Goal: Information Seeking & Learning: Learn about a topic

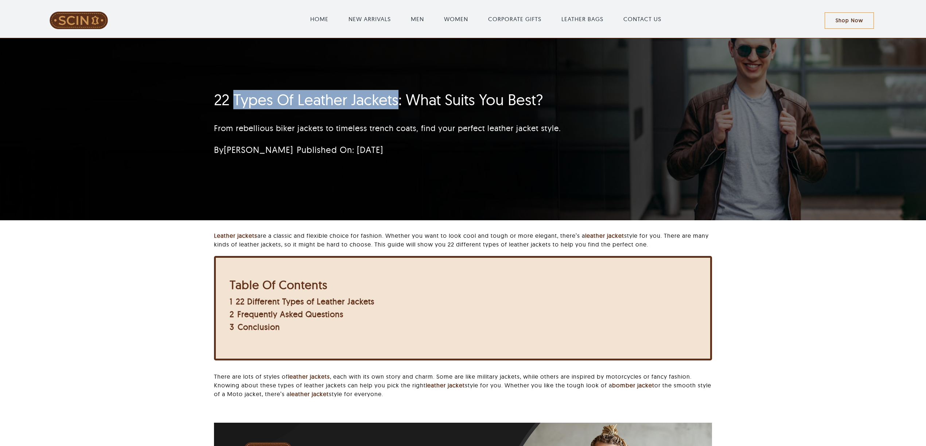
drag, startPoint x: 0, startPoint y: 0, endPoint x: 395, endPoint y: 95, distance: 406.7
click at [395, 95] on h1 "22 Types Of Leather Jackets: What Suits You Best?" at bounding box center [419, 100] width 411 height 18
copy h1 "Types Of Leather Jackets"
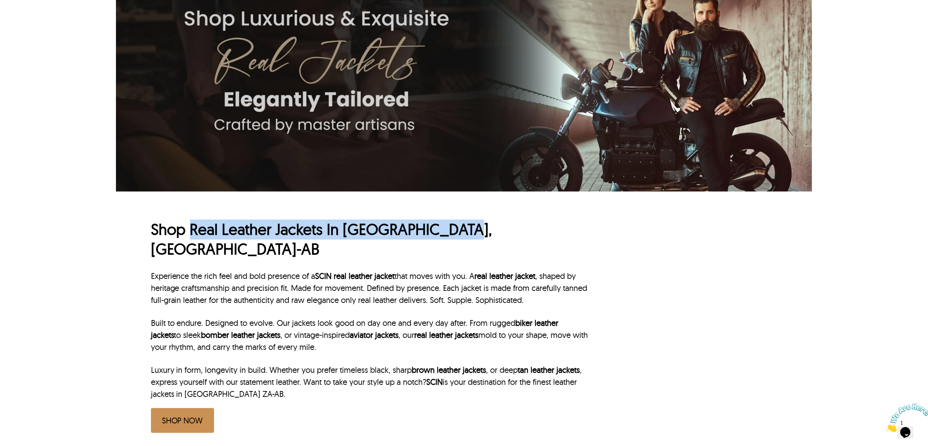
drag, startPoint x: 193, startPoint y: 226, endPoint x: 490, endPoint y: 227, distance: 297.0
click at [490, 227] on h1 "Shop Real Leather Jackets In Cape Town, ZA-AB" at bounding box center [370, 240] width 438 height 40
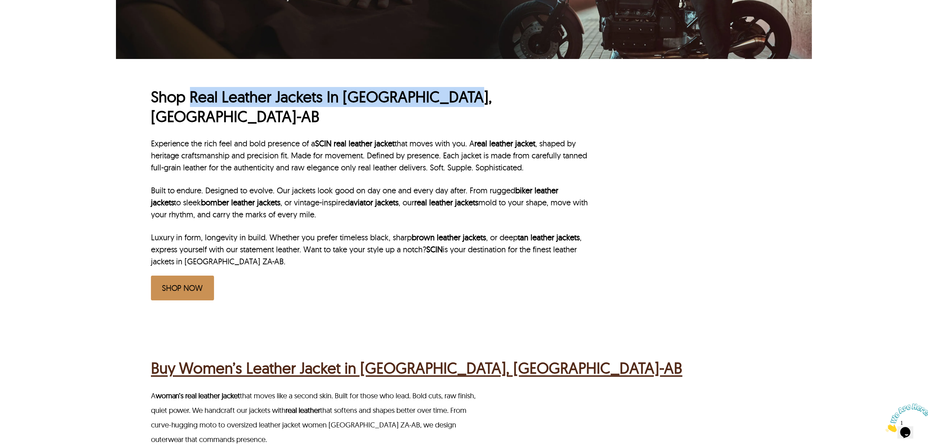
scroll to position [437, 0]
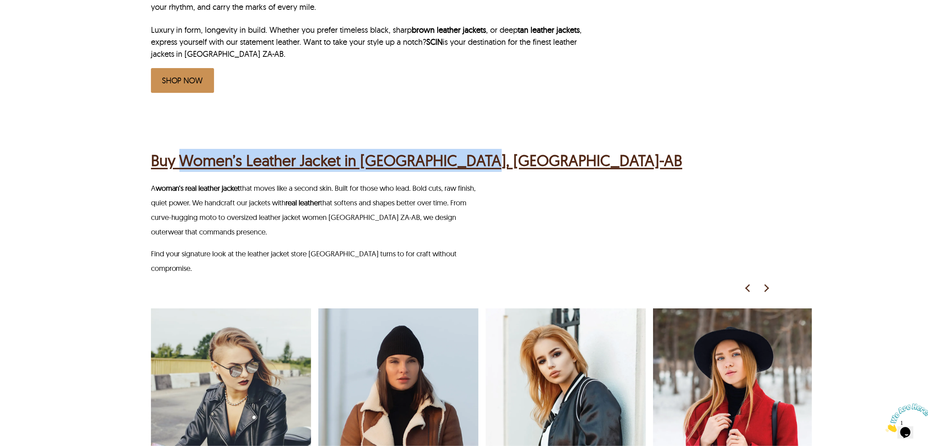
drag, startPoint x: 183, startPoint y: 128, endPoint x: 488, endPoint y: 133, distance: 305.8
click at [488, 145] on div "Buy Women’s Leather Jacket in Cape Town, ZA-AB" at bounding box center [465, 159] width 628 height 28
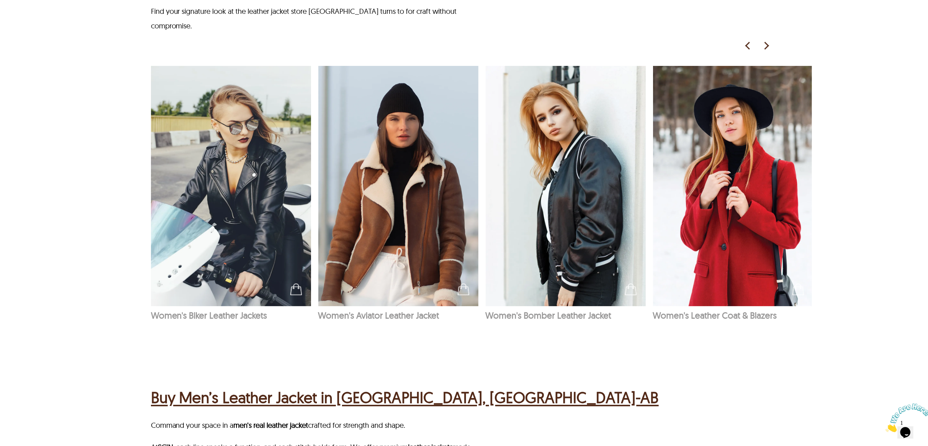
scroll to position [923, 0]
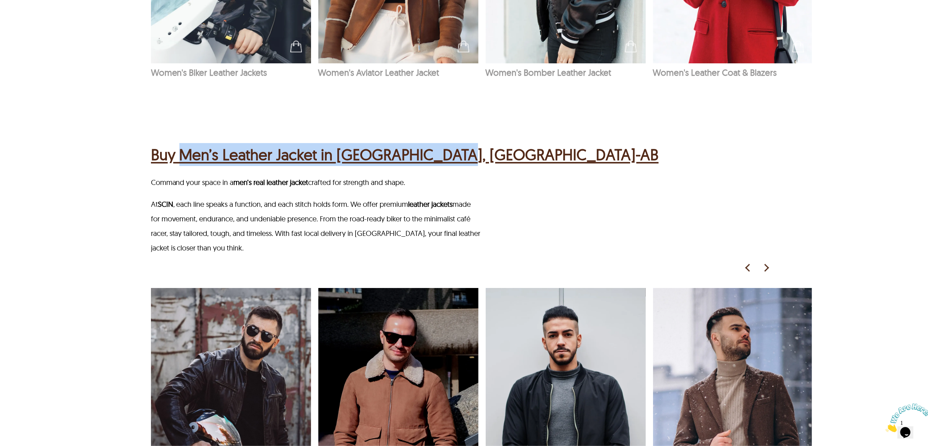
drag, startPoint x: 178, startPoint y: 107, endPoint x: 531, endPoint y: 109, distance: 353.5
click at [531, 140] on div "Buy Men’s Leather Jacket in Cape Town, ZA-AB" at bounding box center [465, 154] width 628 height 28
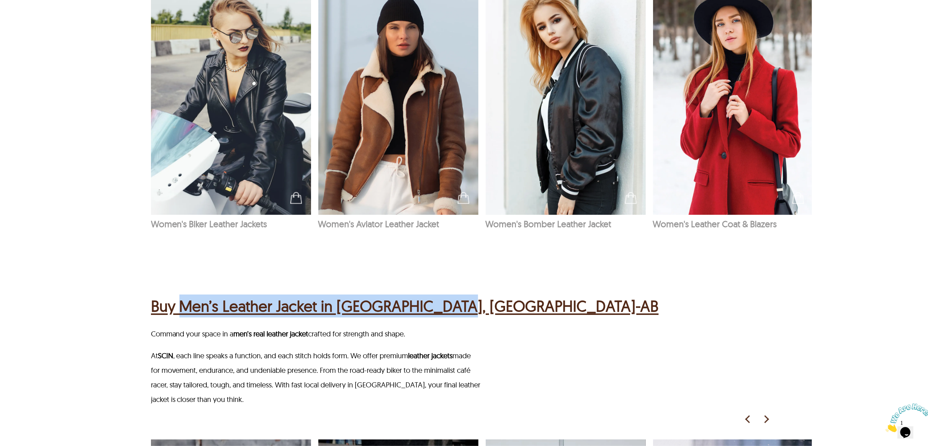
scroll to position [826, 0]
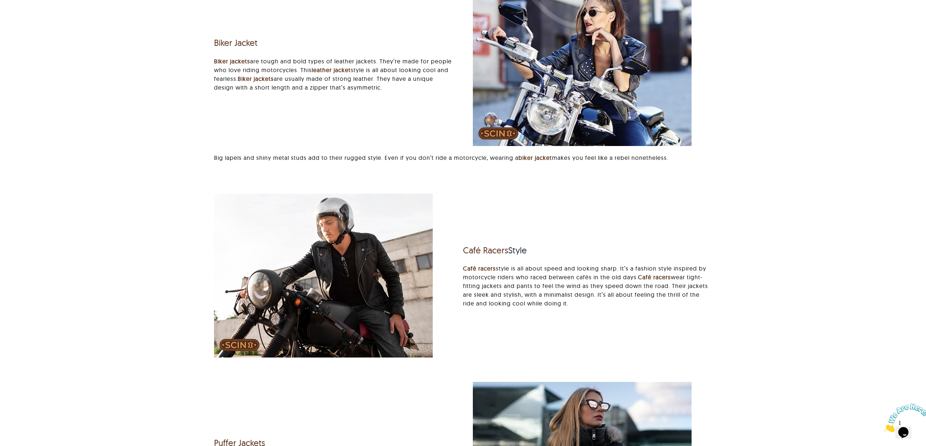
scroll to position [1069, 0]
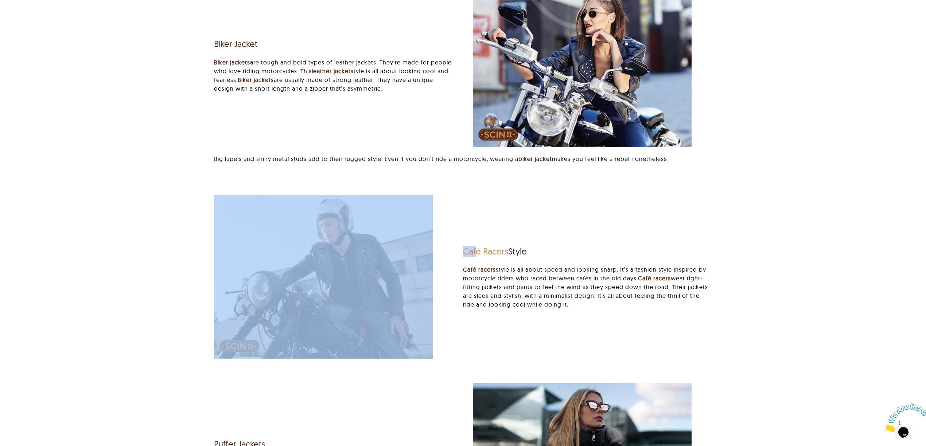
drag, startPoint x: 455, startPoint y: 250, endPoint x: 477, endPoint y: 254, distance: 22.3
click at [477, 254] on div "Café Racers Style Café racers style is all about speed and looking sharp. It’s …" at bounding box center [463, 280] width 518 height 171
copy div "Caf"
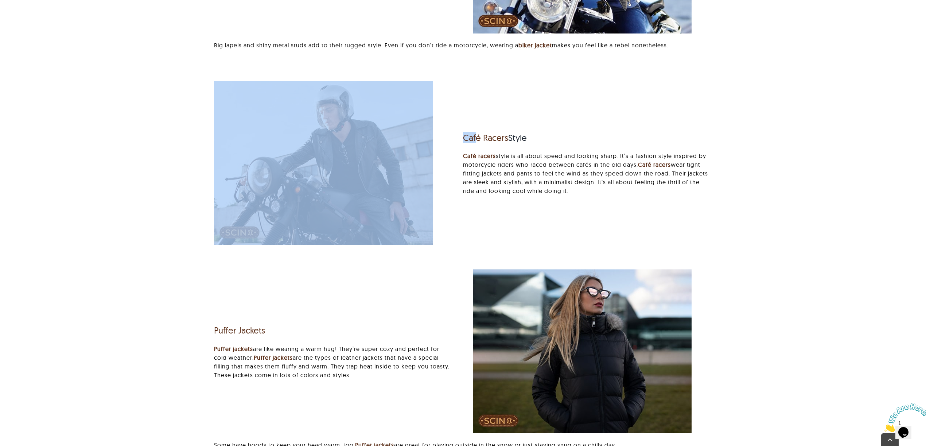
scroll to position [1360, 0]
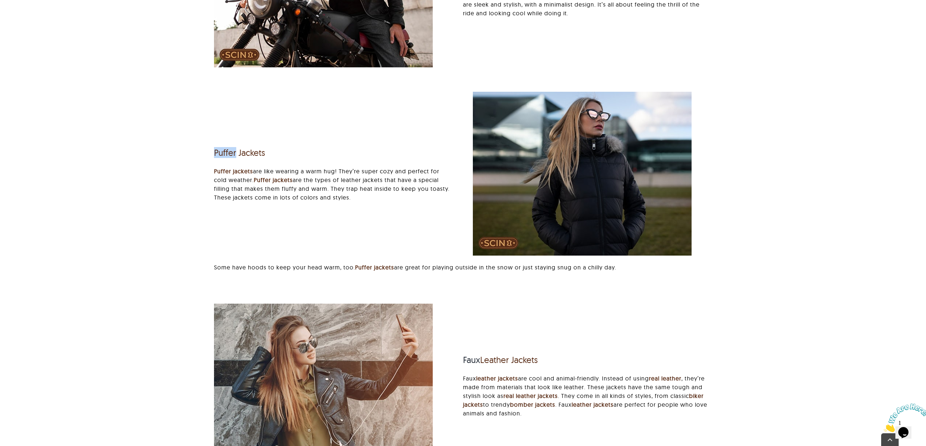
drag, startPoint x: 206, startPoint y: 153, endPoint x: 241, endPoint y: 146, distance: 35.4
click at [235, 153] on div "Puffer Jackets Puffer jackets are like wearing a warm hug! They’re super cozy a…" at bounding box center [333, 174] width 259 height 70
copy link "Puffer"
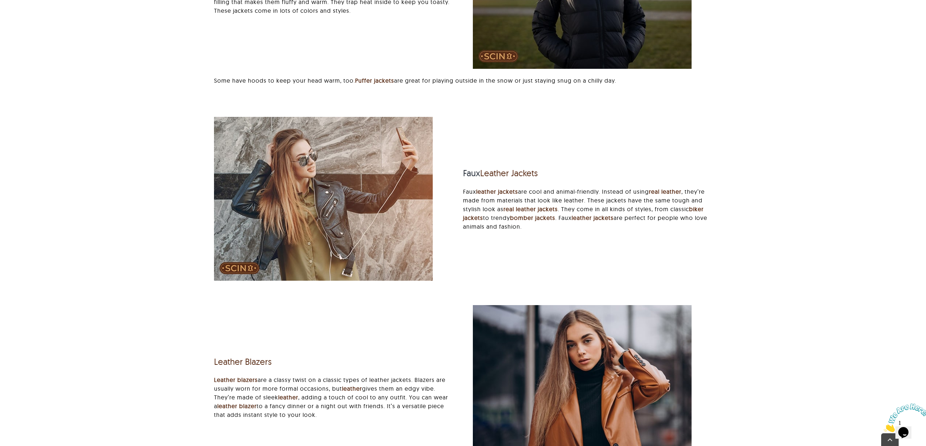
scroll to position [1555, 0]
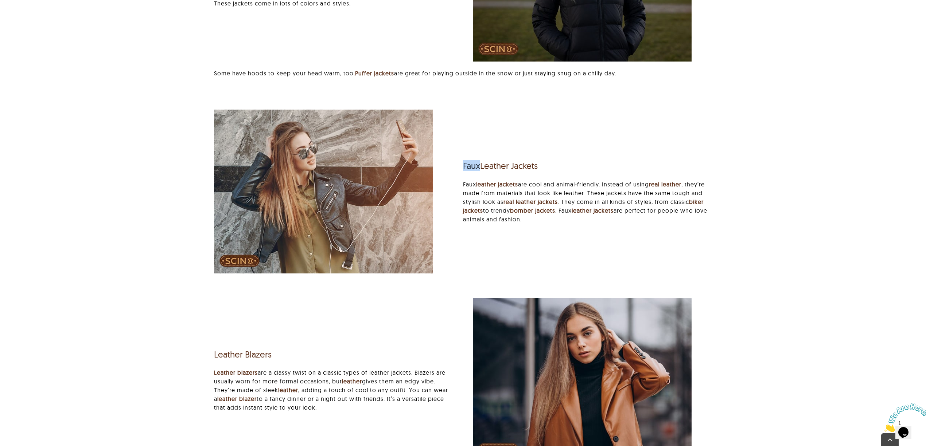
drag, startPoint x: 464, startPoint y: 164, endPoint x: 479, endPoint y: 165, distance: 15.0
click at [479, 165] on h3 "Faux Leather Jackets" at bounding box center [587, 166] width 249 height 11
copy h3 "Faux"
click at [451, 164] on div at bounding box center [333, 192] width 239 height 164
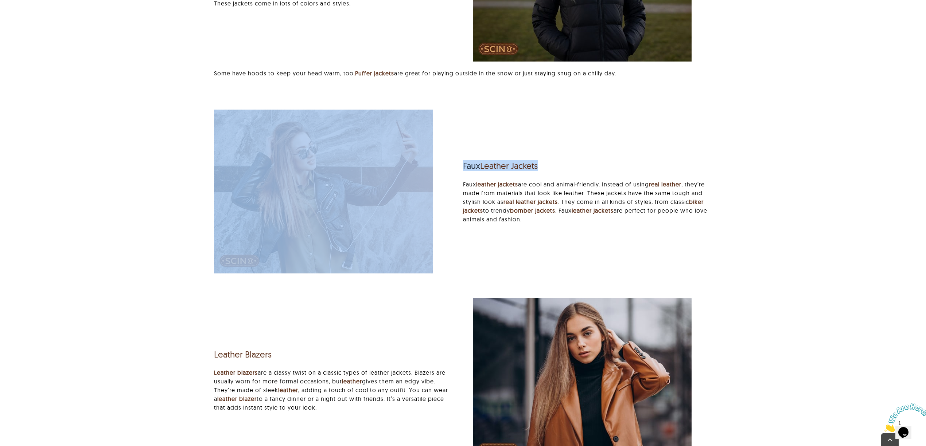
drag, startPoint x: 458, startPoint y: 162, endPoint x: 623, endPoint y: 162, distance: 164.4
click at [623, 162] on div "Faux Leather Jackets Faux leather jackets are cool and animal-friendly. Instead…" at bounding box center [463, 195] width 518 height 171
copy div "Faux Leather Jackets"
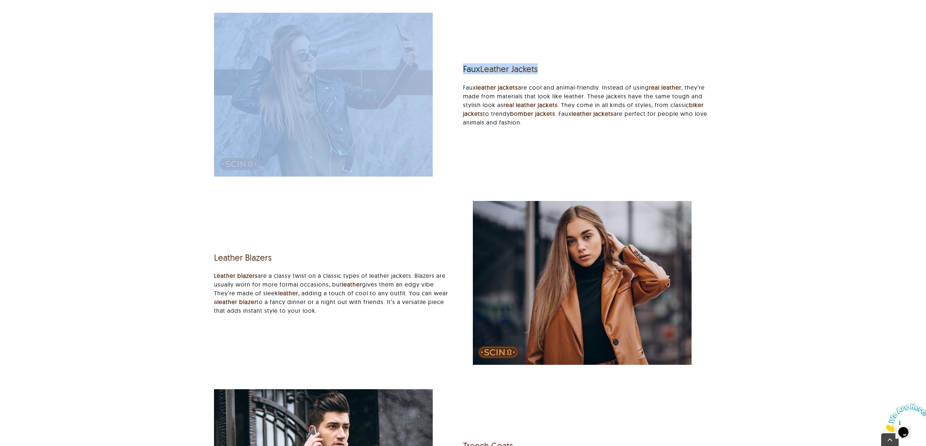
scroll to position [1652, 0]
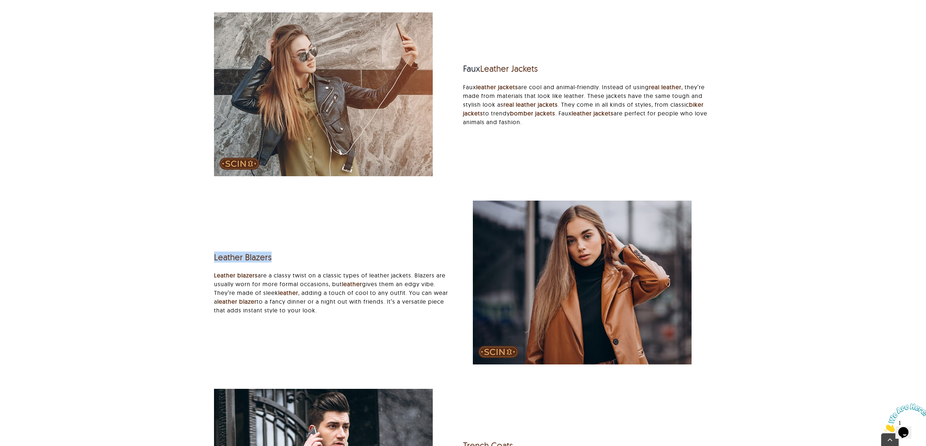
drag, startPoint x: 202, startPoint y: 258, endPoint x: 296, endPoint y: 250, distance: 94.8
copy link "Leather Blazers"
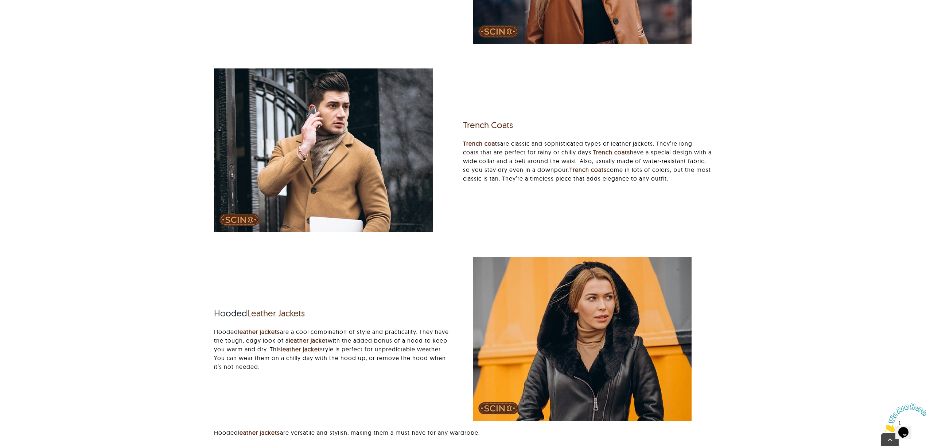
scroll to position [1992, 0]
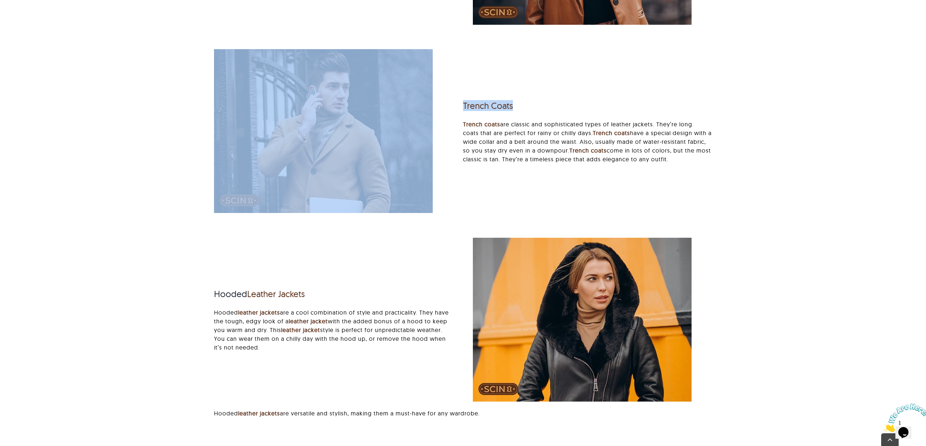
drag, startPoint x: 459, startPoint y: 102, endPoint x: 534, endPoint y: 102, distance: 74.3
click at [534, 102] on div "Trench Coats Trench coats are classic and sophisticated types of leather jacket…" at bounding box center [463, 134] width 518 height 171
copy div "Trench Coats"
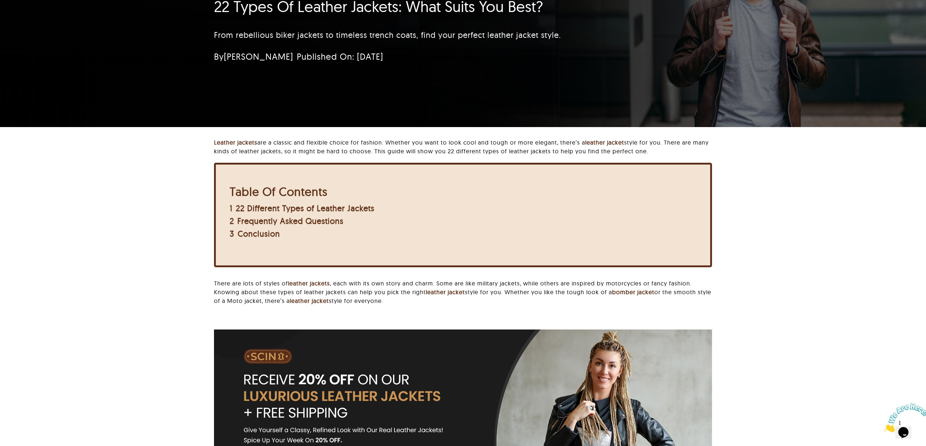
scroll to position [0, 0]
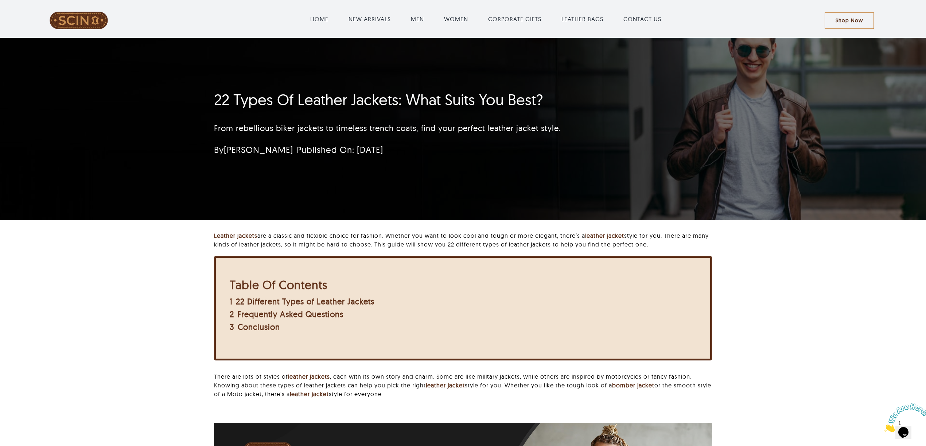
click at [66, 22] on span at bounding box center [79, 20] width 136 height 17
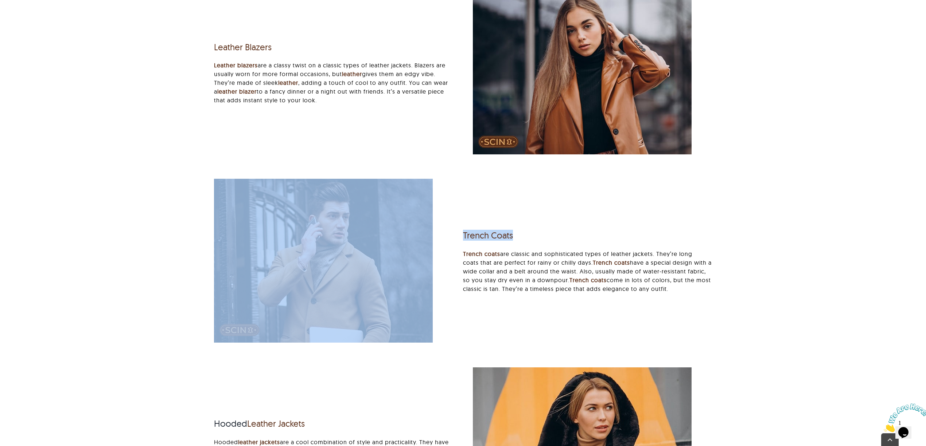
scroll to position [1992, 0]
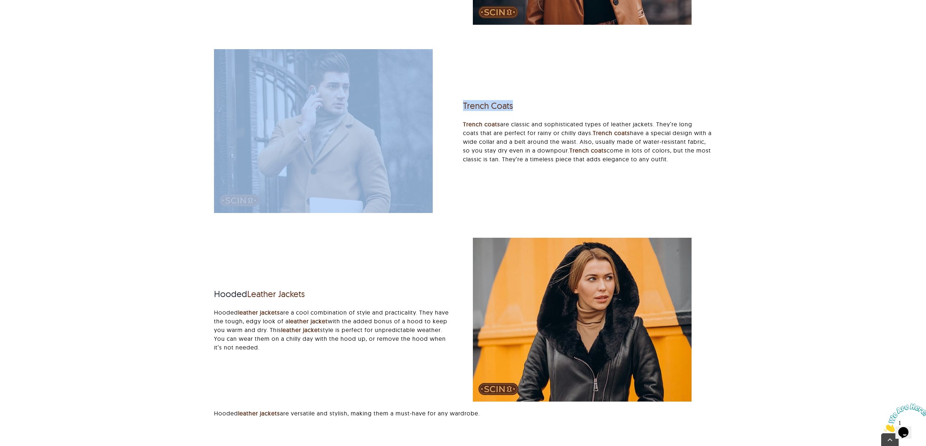
click at [453, 107] on div at bounding box center [333, 131] width 239 height 164
drag, startPoint x: 461, startPoint y: 106, endPoint x: 518, endPoint y: 101, distance: 56.8
click at [518, 101] on div "Trench Coats Trench coats are classic and sophisticated types of leather jacket…" at bounding box center [463, 134] width 518 height 171
copy div "Trench Coats"
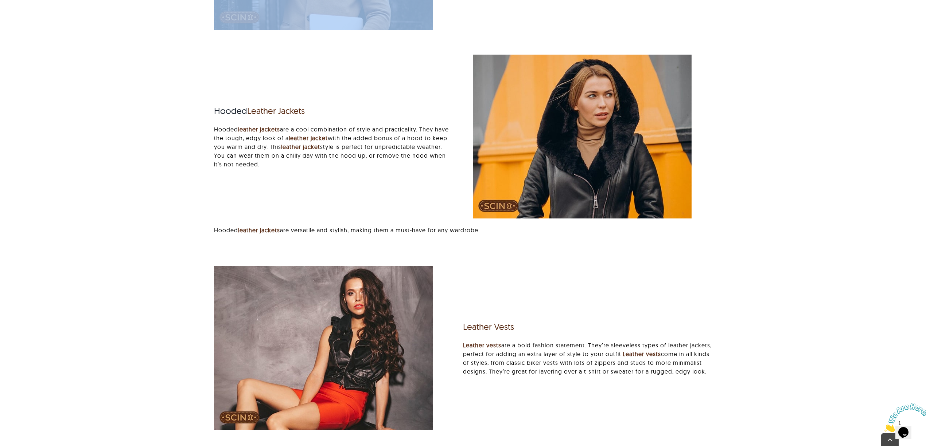
scroll to position [2187, 0]
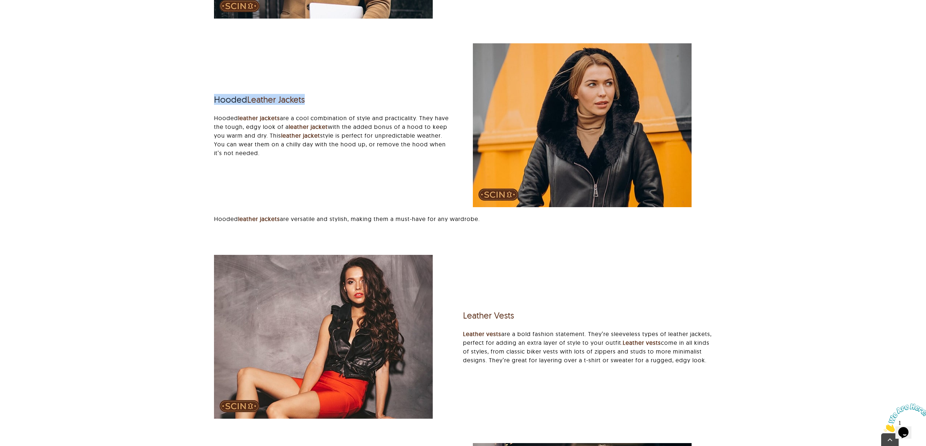
drag, startPoint x: 200, startPoint y: 96, endPoint x: 339, endPoint y: 90, distance: 138.6
copy h3 "Hooded Leather Jackets"
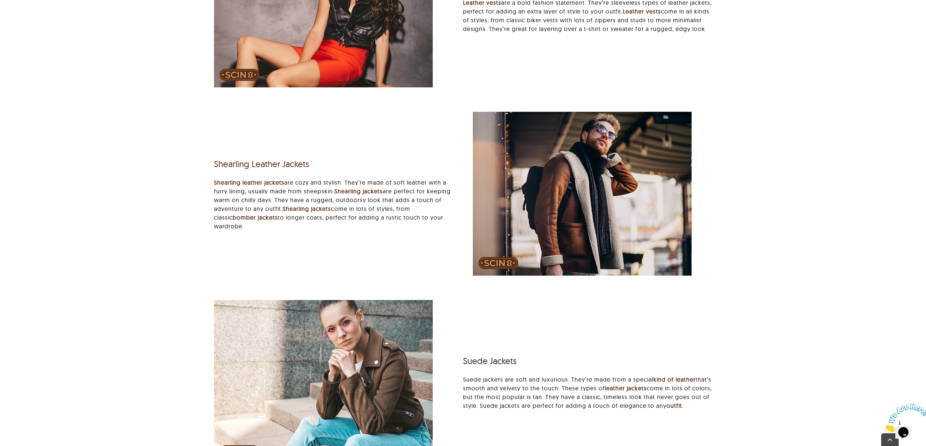
scroll to position [2673, 0]
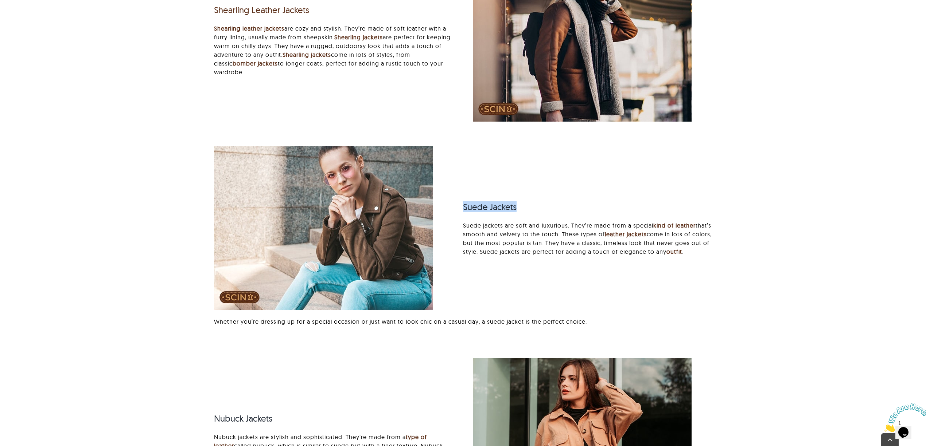
drag, startPoint x: 463, startPoint y: 202, endPoint x: 537, endPoint y: 203, distance: 74.0
click at [537, 203] on h3 "Suede Jackets" at bounding box center [587, 207] width 249 height 11
copy h3 "Suede Jackets"
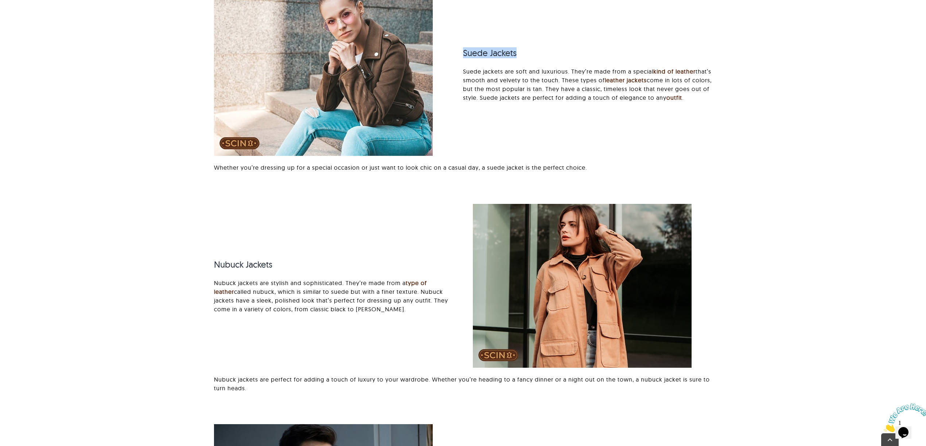
scroll to position [2867, 0]
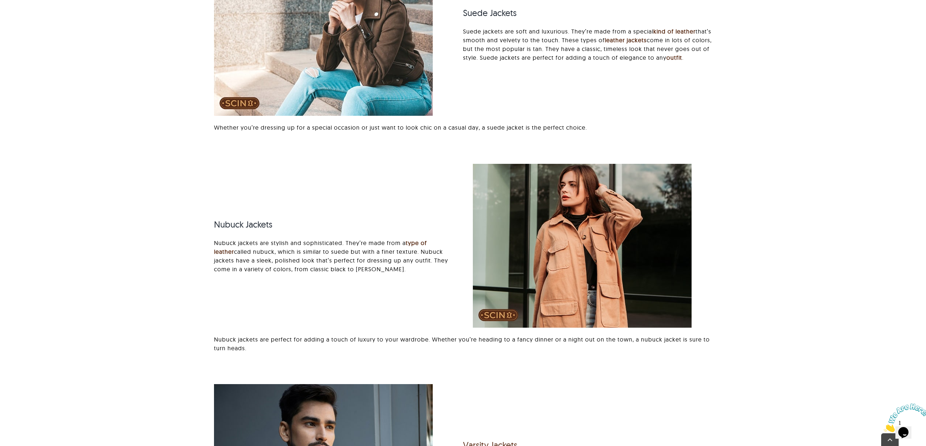
drag, startPoint x: 207, startPoint y: 230, endPoint x: 292, endPoint y: 224, distance: 85.1
click at [292, 225] on div "Nubuck Jackets Nubuck jackets are stylish and sophisticated. They’re made from …" at bounding box center [333, 246] width 259 height 70
drag, startPoint x: 254, startPoint y: 219, endPoint x: 299, endPoint y: 219, distance: 44.5
click at [299, 219] on h3 "Nubuck Jackets" at bounding box center [333, 224] width 239 height 11
click at [231, 222] on h3 "Nubuck Jackets" at bounding box center [333, 224] width 239 height 11
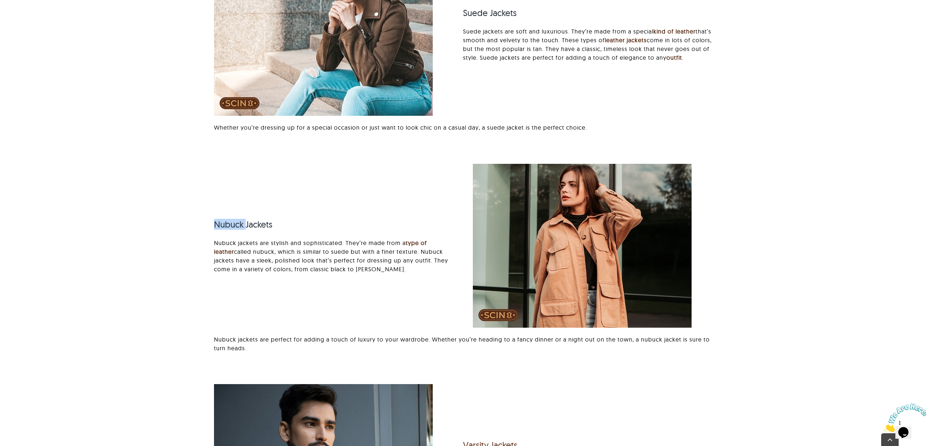
click at [231, 222] on h3 "Nubuck Jackets" at bounding box center [333, 224] width 239 height 11
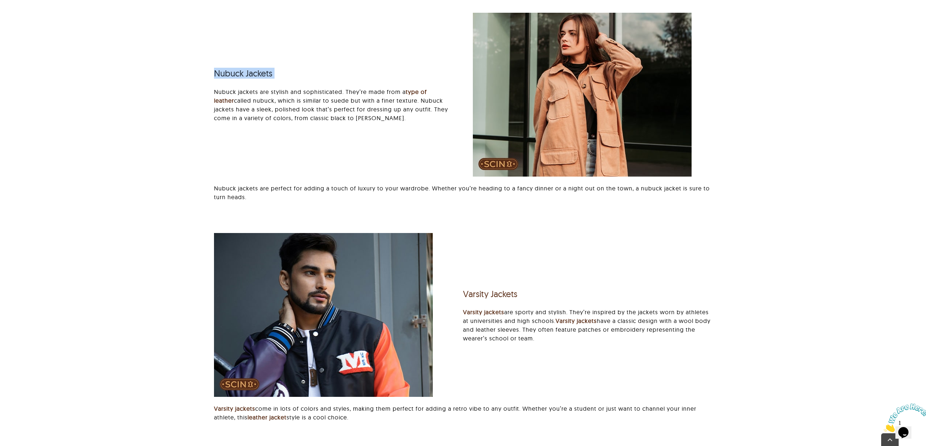
scroll to position [3110, 0]
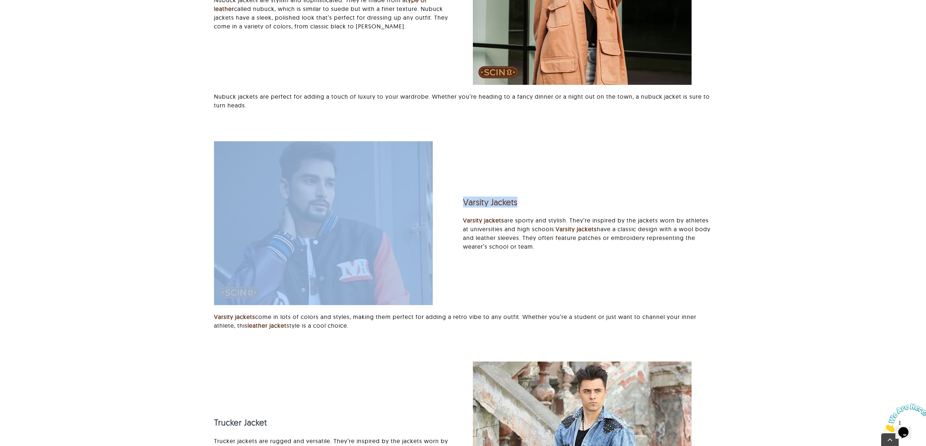
drag, startPoint x: 462, startPoint y: 203, endPoint x: 559, endPoint y: 204, distance: 96.6
click at [559, 204] on div "Varsity Jackets Varsity jackets are sporty and stylish. They’re inspired by the…" at bounding box center [463, 242] width 518 height 203
copy div "Varsity Jackets"
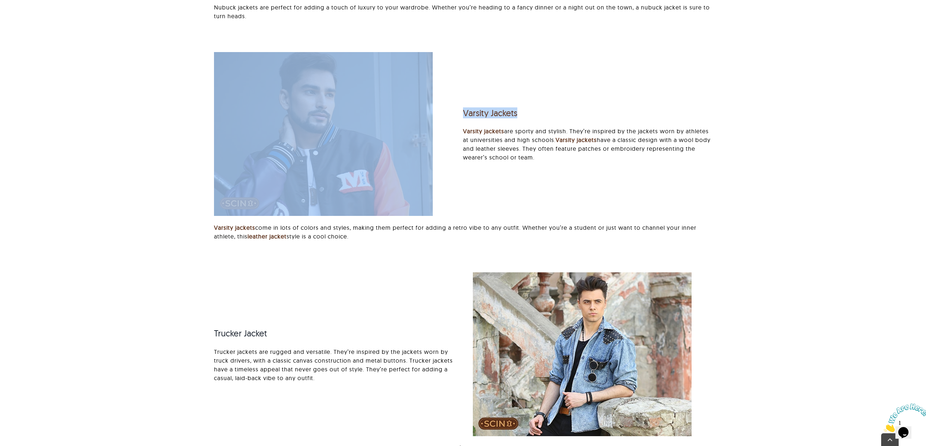
scroll to position [3401, 0]
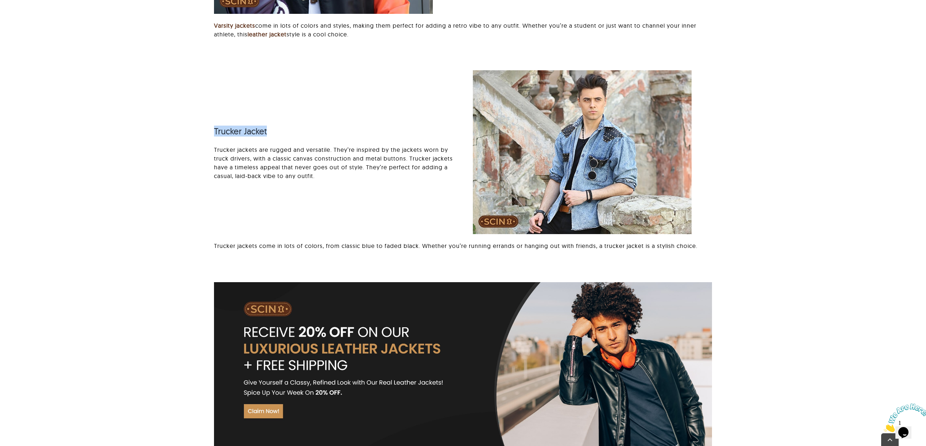
drag, startPoint x: 209, startPoint y: 127, endPoint x: 316, endPoint y: 125, distance: 106.8
click at [316, 125] on div "Trucker Jacket Trucker jackets are rugged and versatile. They’re inspired by th…" at bounding box center [333, 152] width 259 height 70
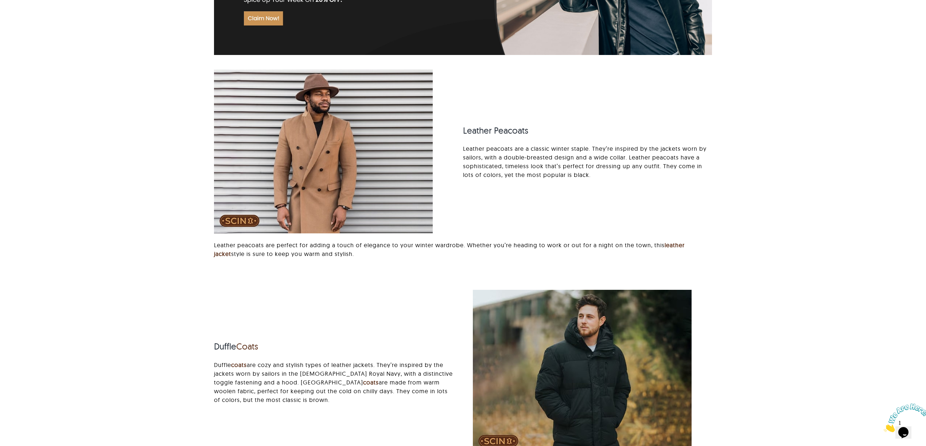
scroll to position [3790, 0]
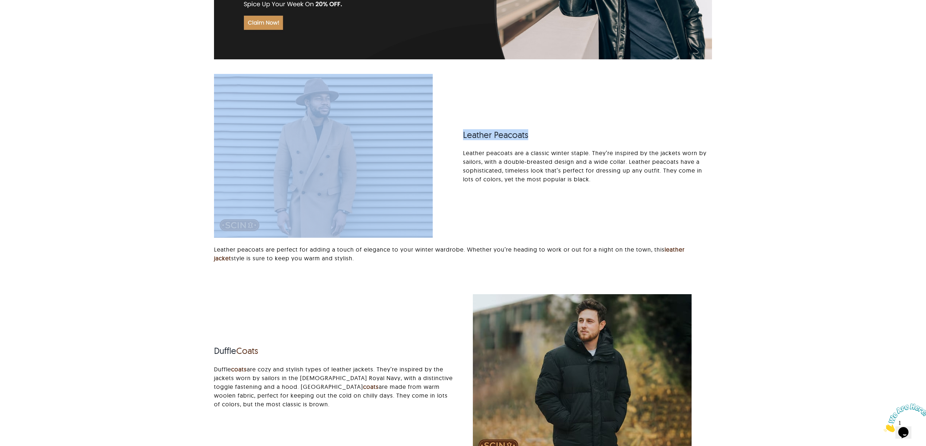
drag, startPoint x: 477, startPoint y: 133, endPoint x: 564, endPoint y: 128, distance: 87.2
click at [564, 128] on div "Leather Peacoats Leather peacoats are a classic winter staple. They’re inspired…" at bounding box center [463, 175] width 518 height 203
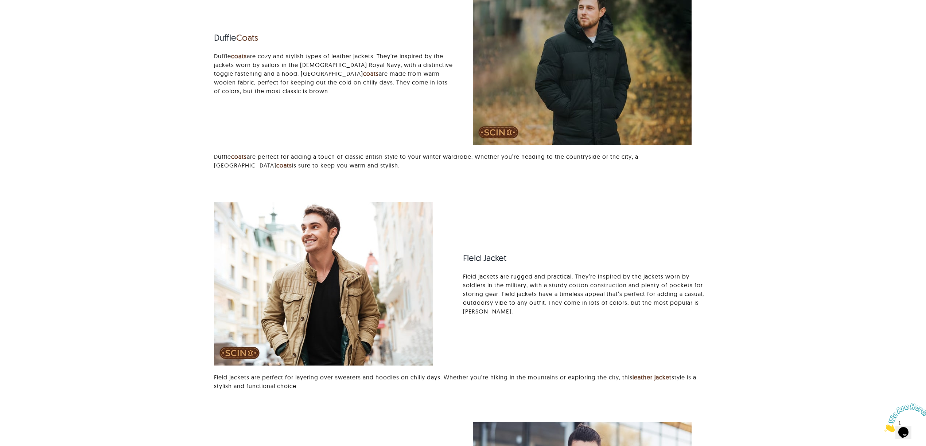
scroll to position [4033, 0]
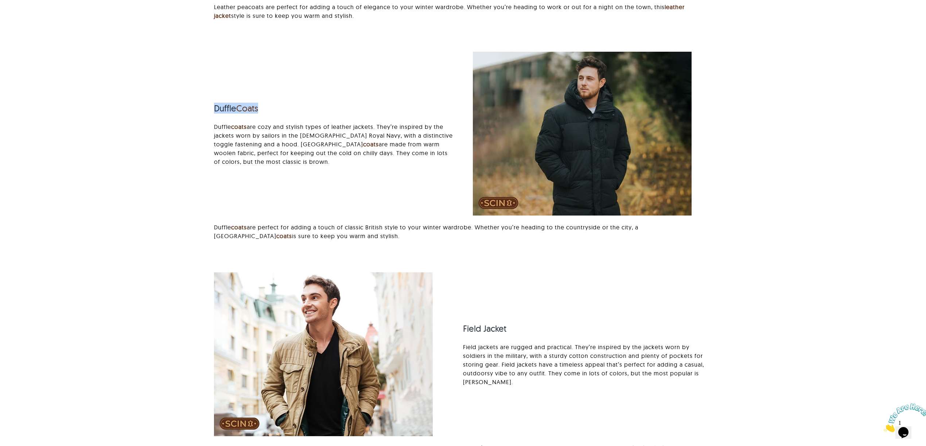
drag, startPoint x: 202, startPoint y: 112, endPoint x: 278, endPoint y: 104, distance: 76.2
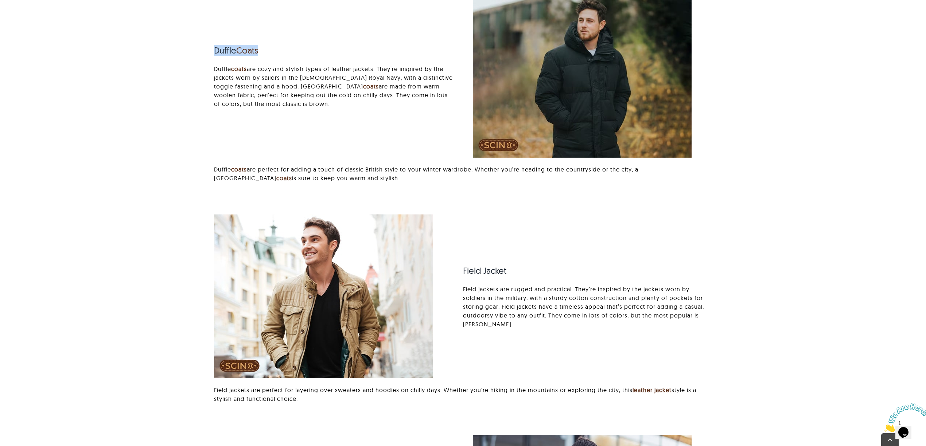
scroll to position [4228, 0]
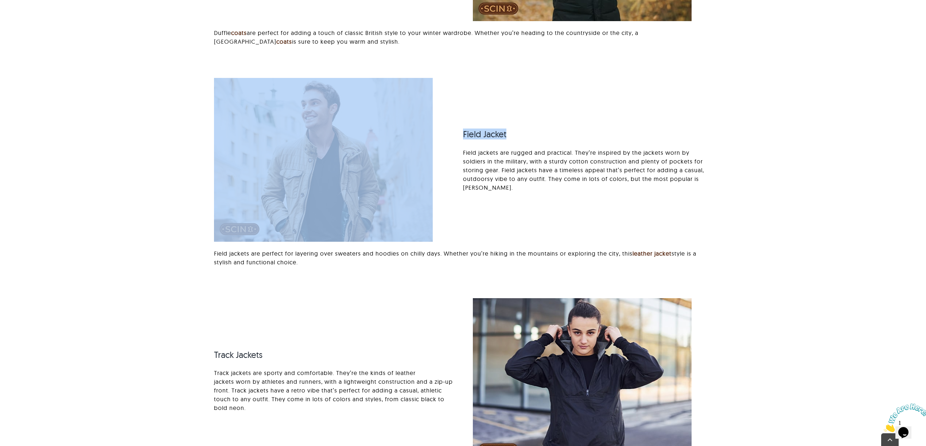
drag, startPoint x: 458, startPoint y: 134, endPoint x: 523, endPoint y: 125, distance: 64.8
click at [523, 125] on div "Field Jacket Field jackets are rugged and practical. They’re inspired by the ja…" at bounding box center [463, 179] width 518 height 203
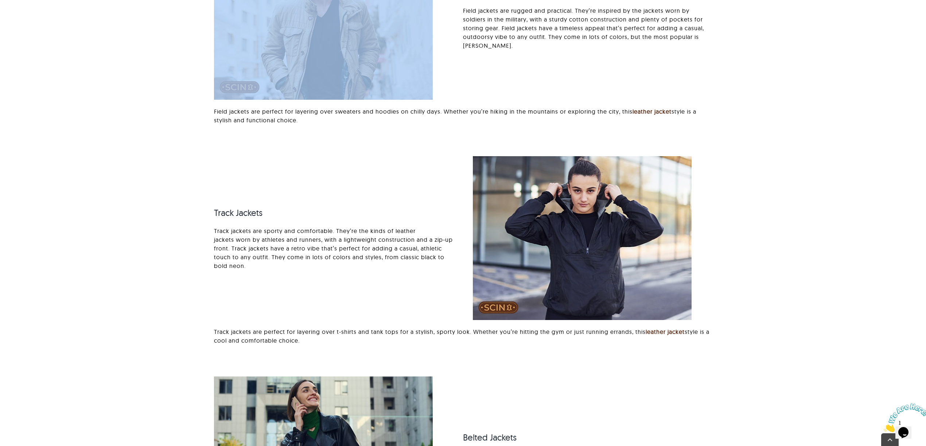
scroll to position [4373, 0]
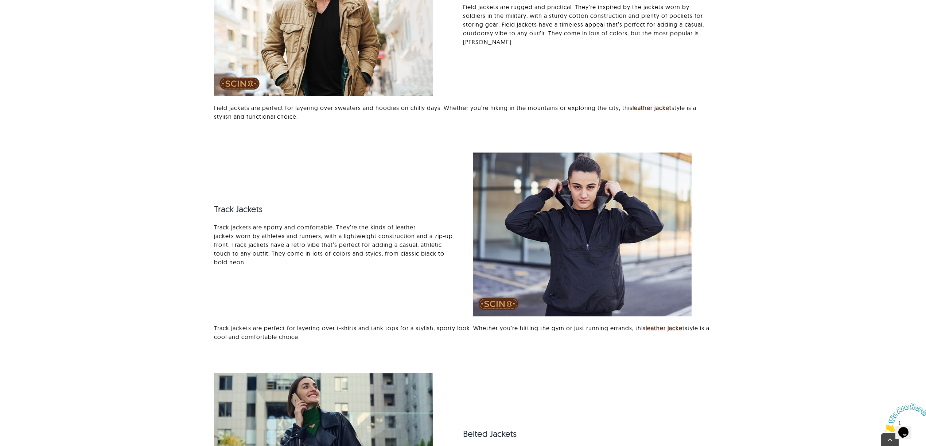
drag, startPoint x: 204, startPoint y: 215, endPoint x: 287, endPoint y: 211, distance: 83.2
click at [287, 211] on div "Track Jackets Track jackets are sporty and comfortable. They’re the kinds of le…" at bounding box center [333, 234] width 259 height 79
drag, startPoint x: 202, startPoint y: 206, endPoint x: 300, endPoint y: 200, distance: 98.9
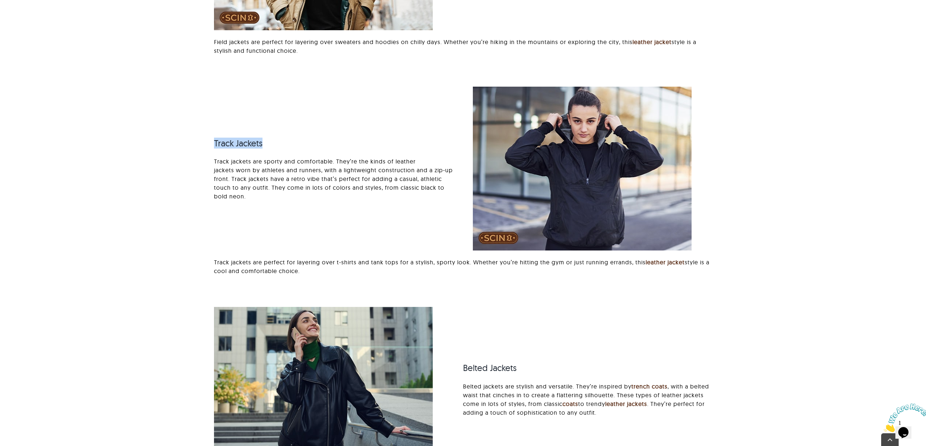
scroll to position [4568, 0]
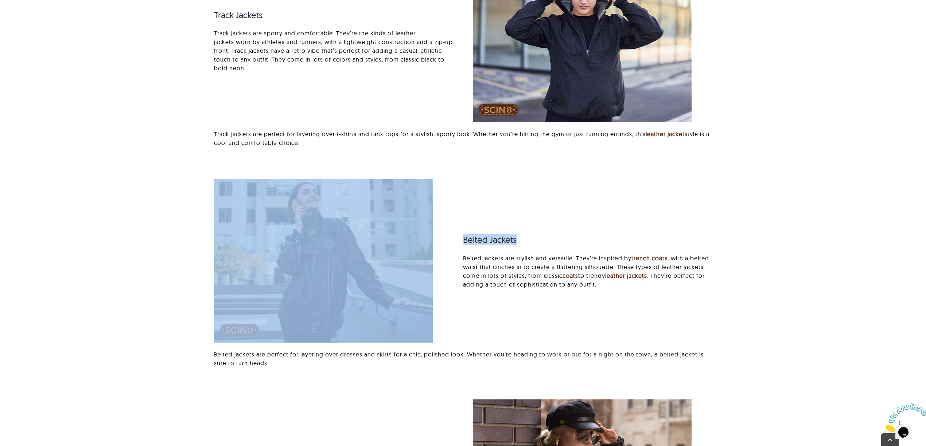
drag, startPoint x: 457, startPoint y: 235, endPoint x: 539, endPoint y: 235, distance: 81.6
click at [540, 237] on div "Belted Jackets Belted jackets are stylish and versatile. They’re inspired by tr…" at bounding box center [463, 280] width 518 height 203
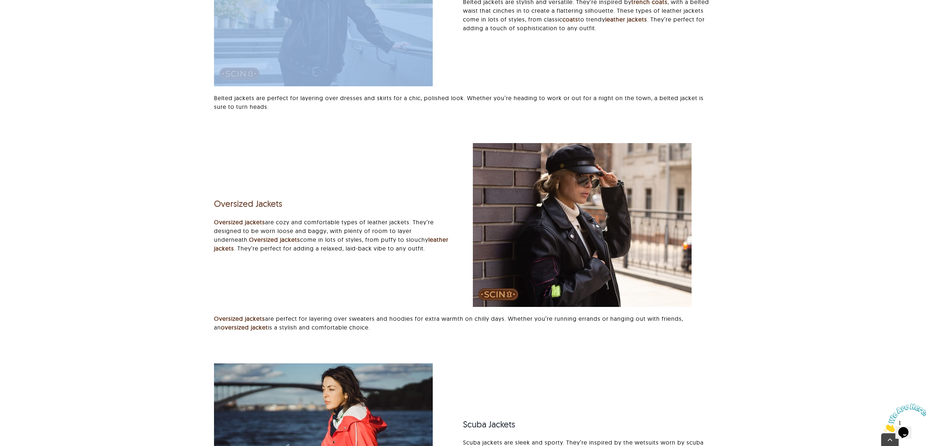
scroll to position [4908, 0]
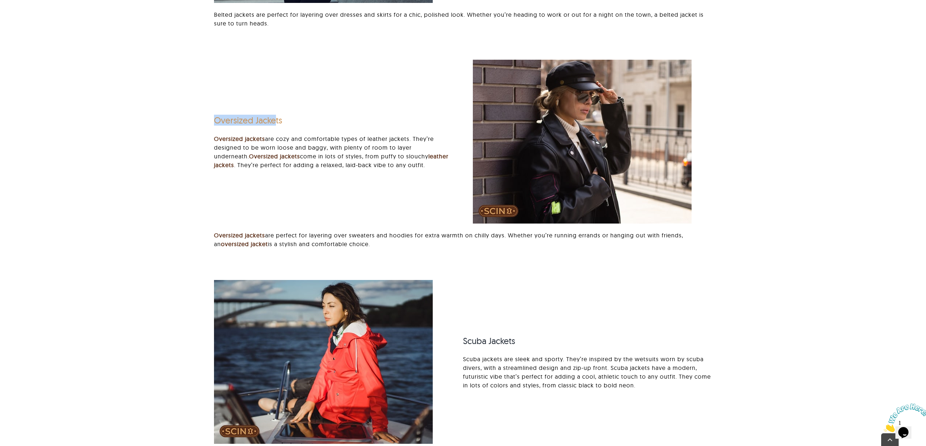
drag, startPoint x: 198, startPoint y: 121, endPoint x: 276, endPoint y: 117, distance: 77.4
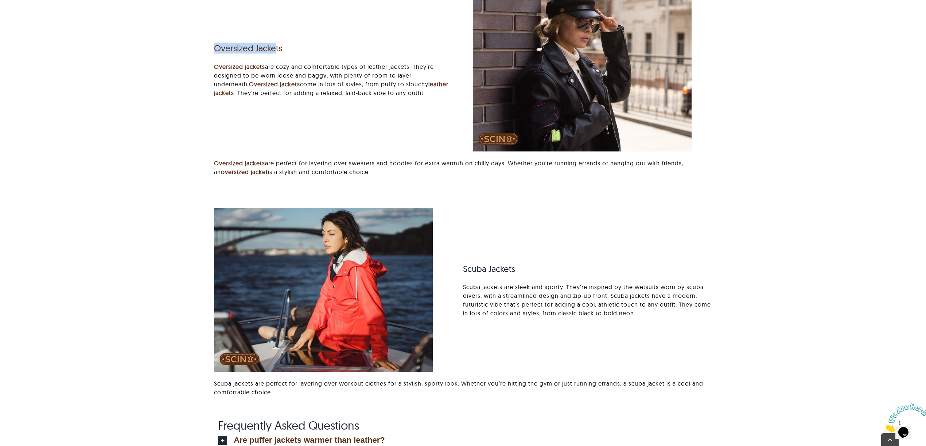
scroll to position [5102, 0]
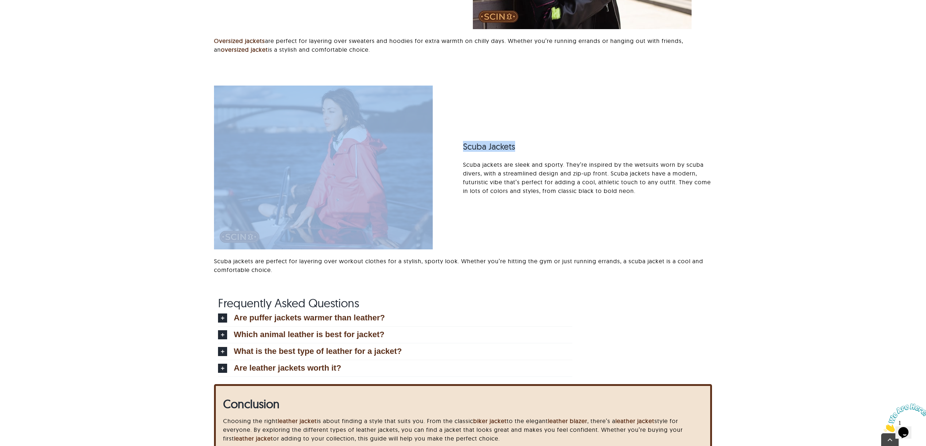
drag, startPoint x: 456, startPoint y: 144, endPoint x: 531, endPoint y: 144, distance: 75.4
click at [531, 144] on div "Scuba Jackets Scuba jackets are sleek and sporty. They’re inspired by the wetsu…" at bounding box center [463, 187] width 518 height 203
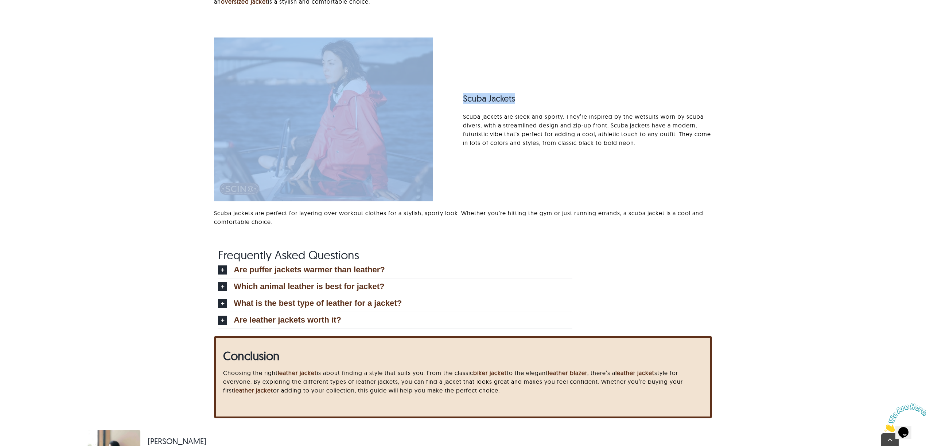
scroll to position [5297, 0]
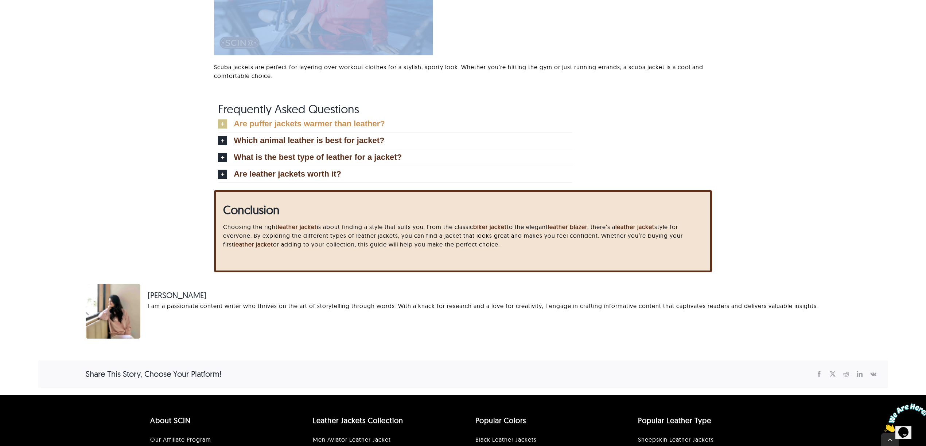
click at [281, 124] on span "Are puffer jackets warmer than leather?" at bounding box center [309, 124] width 151 height 8
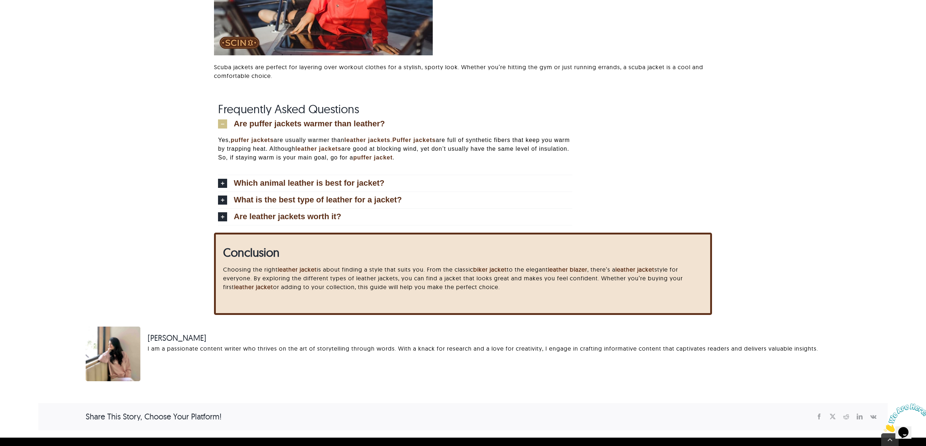
click at [296, 172] on div "Yes, puffer jackets are usually warmer than leather jackets . Puffer jackets ar…" at bounding box center [395, 153] width 354 height 43
click at [297, 177] on link "Which animal leather is best for jacket?" at bounding box center [395, 183] width 354 height 16
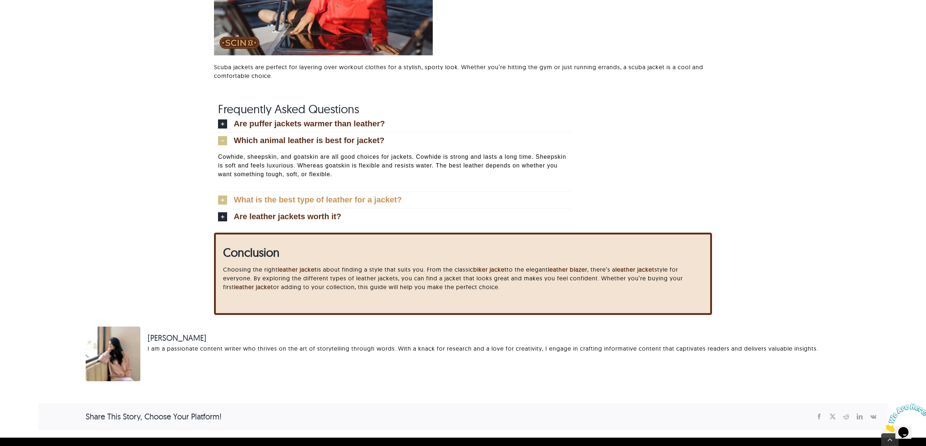
click at [301, 202] on span "What is the best type of leather for a jacket?" at bounding box center [318, 200] width 168 height 8
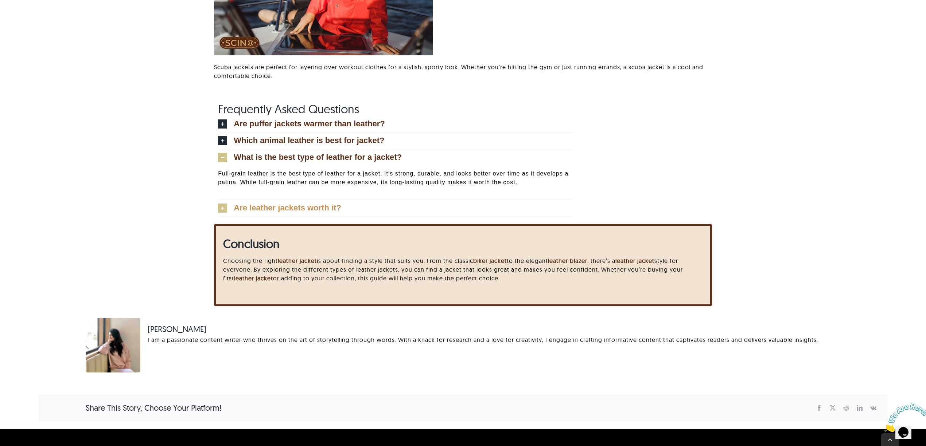
click at [308, 213] on link "Are leather jackets worth it?" at bounding box center [395, 208] width 354 height 16
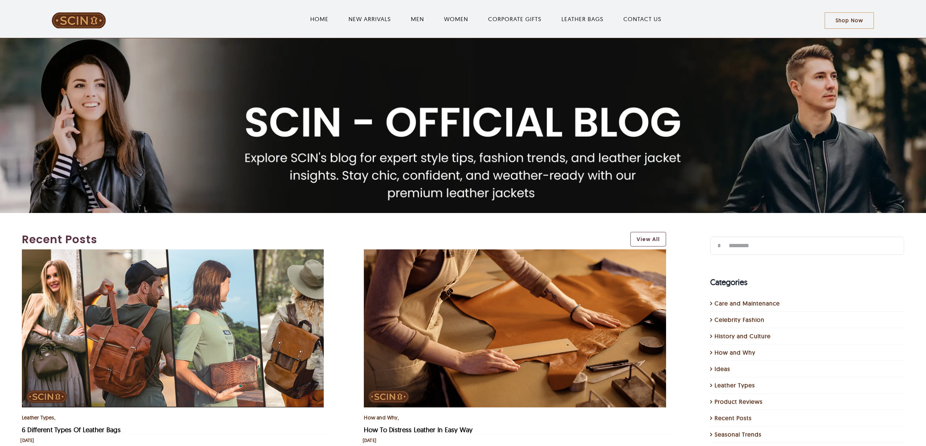
click at [63, 24] on img "LeatherSCIN" at bounding box center [78, 20] width 55 height 17
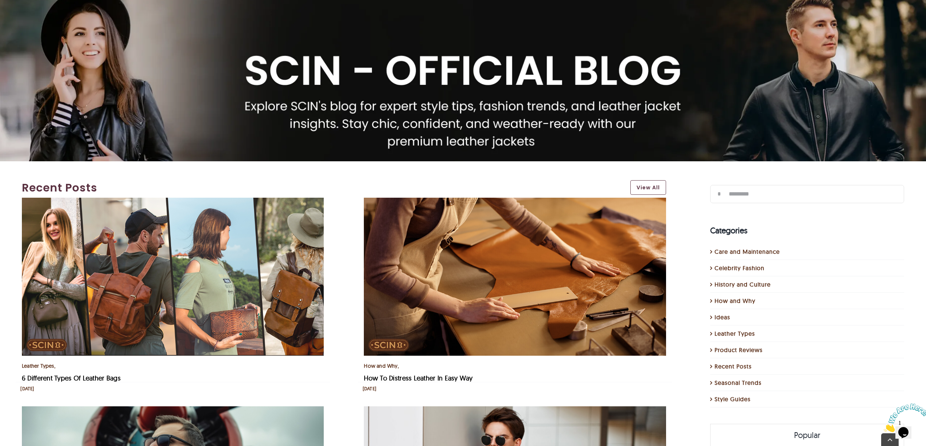
scroll to position [146, 0]
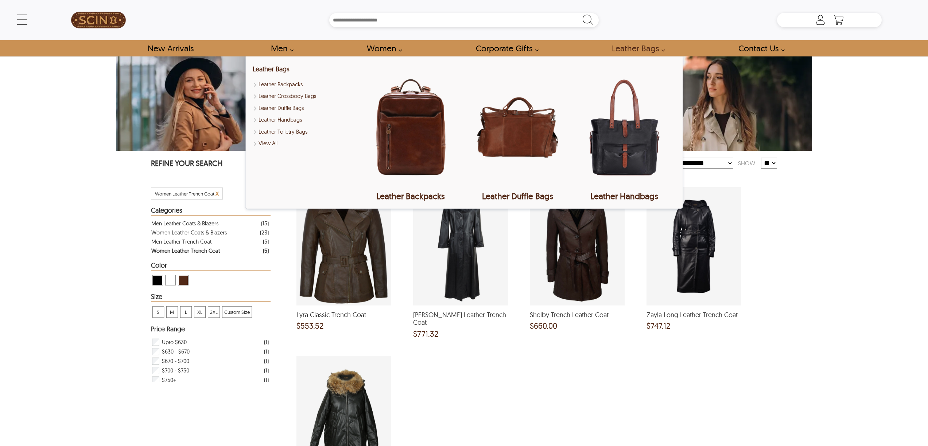
select select "********"
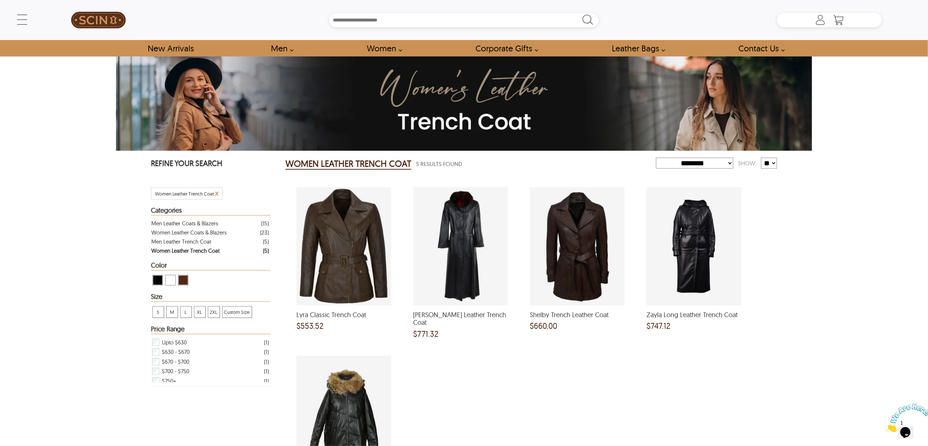
click at [218, 191] on span "x" at bounding box center [216, 193] width 3 height 8
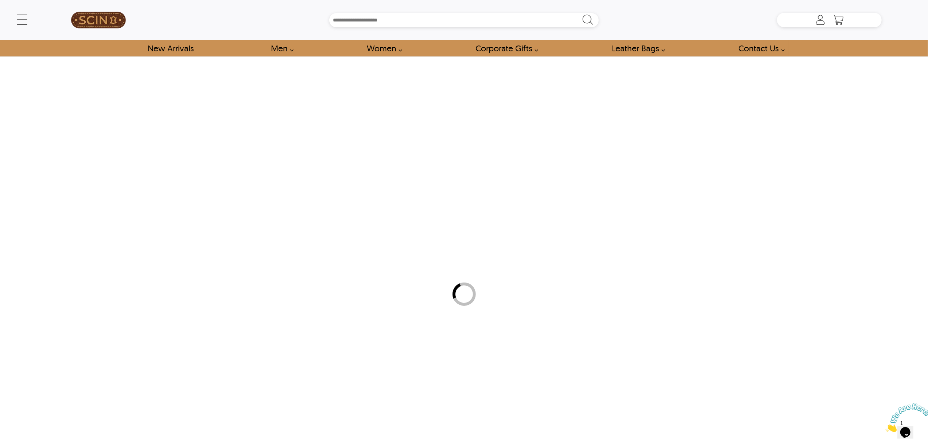
select select "********"
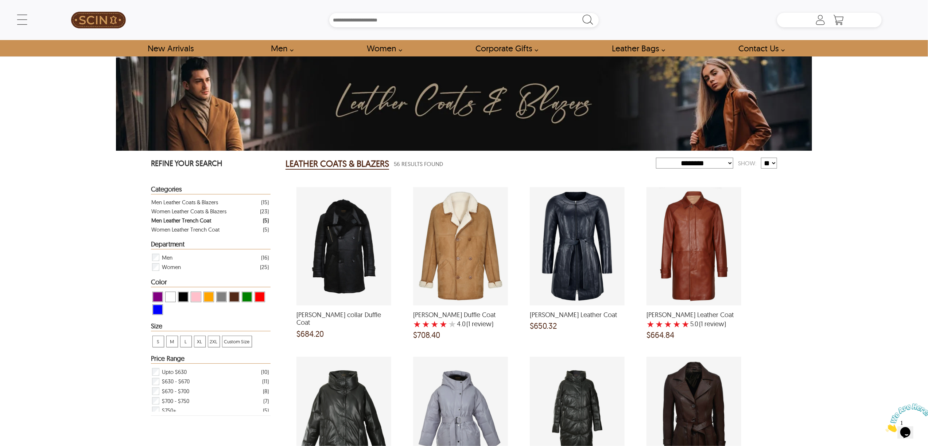
click at [210, 219] on div "Men Leather Trench Coat" at bounding box center [181, 220] width 60 height 9
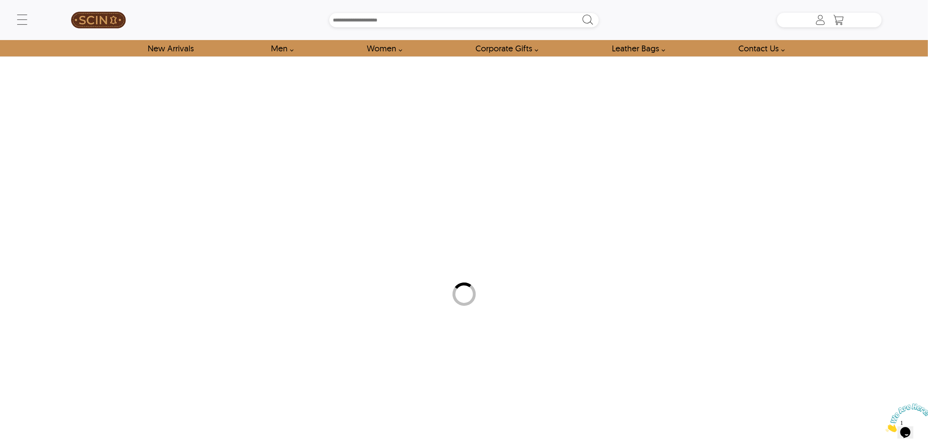
select select "********"
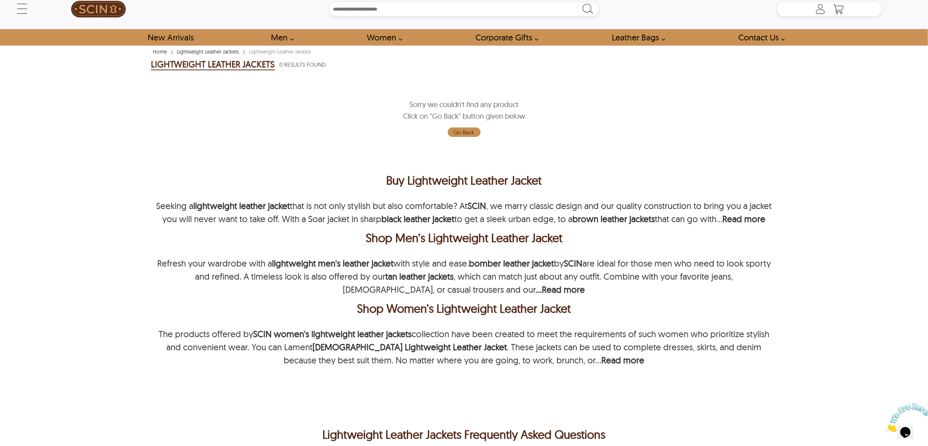
scroll to position [340, 0]
